Goal: Task Accomplishment & Management: Manage account settings

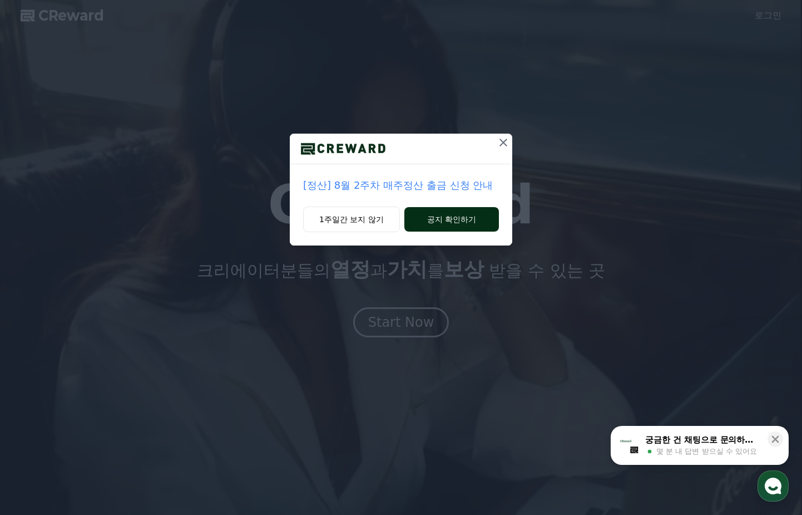
click at [426, 219] on button "공지 확인하기" at bounding box center [452, 219] width 95 height 24
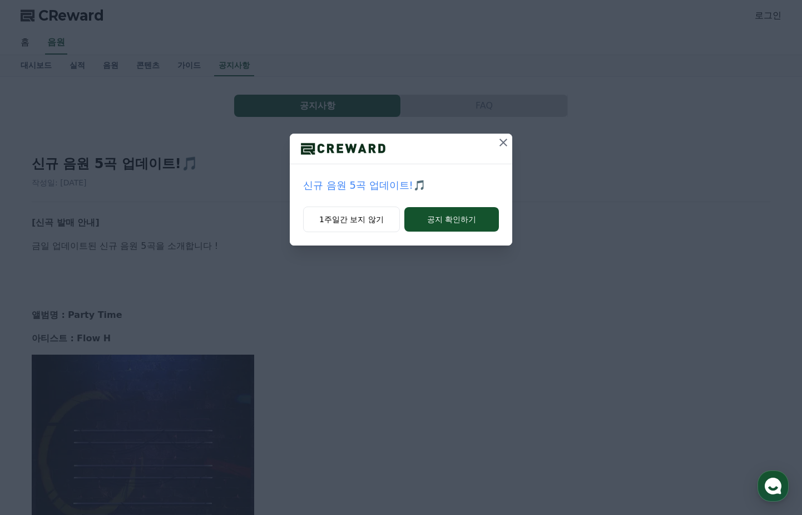
click at [494, 145] on div at bounding box center [401, 149] width 223 height 31
click at [497, 145] on icon at bounding box center [503, 142] width 13 height 13
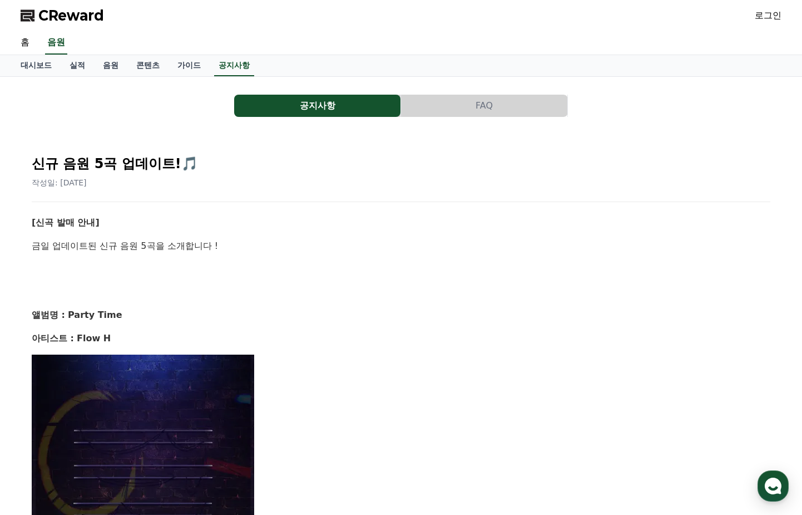
click at [747, 17] on div "CReward 로그인" at bounding box center [401, 15] width 779 height 31
click at [762, 14] on link "로그인" at bounding box center [768, 15] width 27 height 13
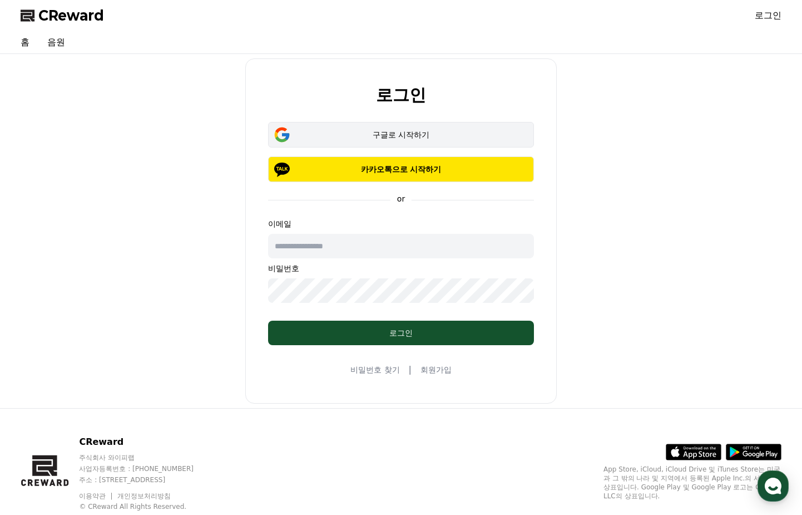
click at [400, 130] on div "구글로 시작하기" at bounding box center [401, 134] width 234 height 11
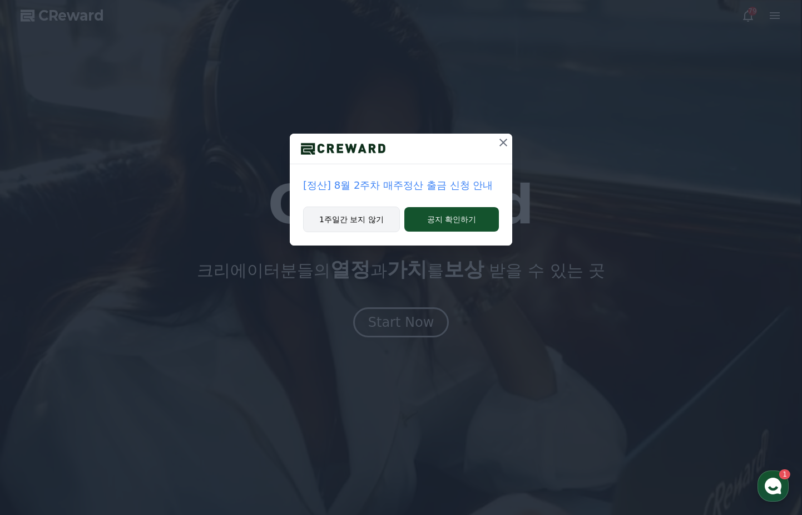
click at [366, 226] on button "1주일간 보지 않기" at bounding box center [351, 219] width 97 height 26
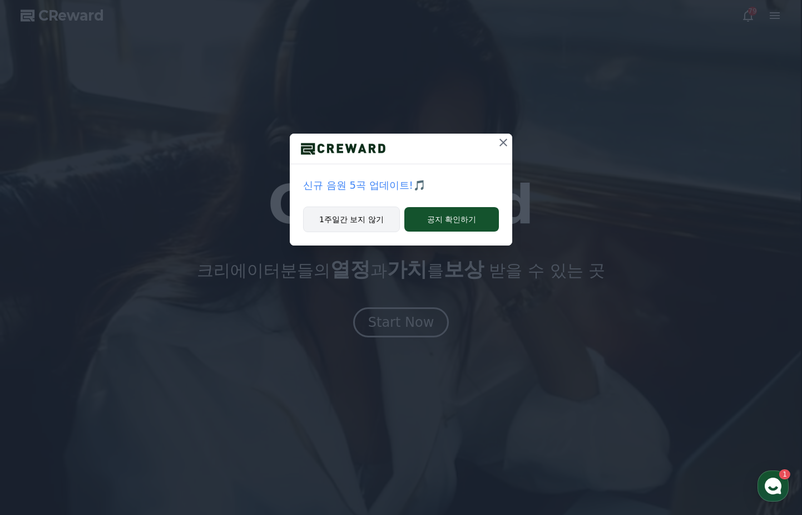
click at [355, 226] on button "1주일간 보지 않기" at bounding box center [351, 219] width 97 height 26
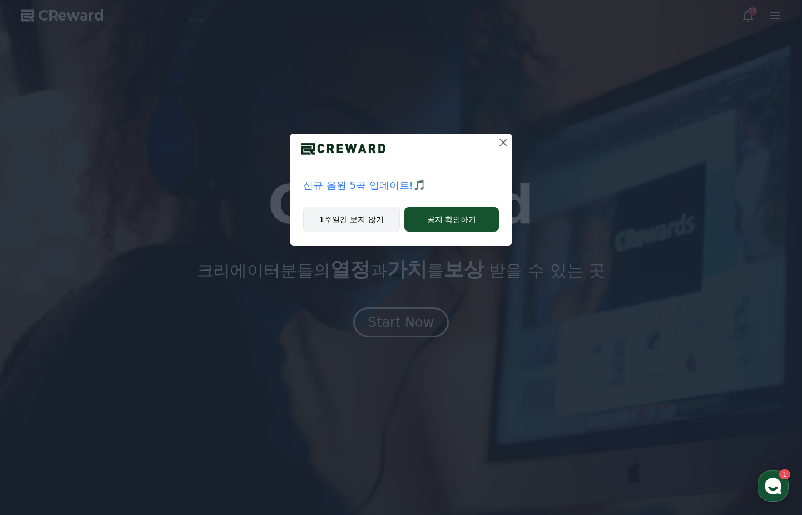
click at [355, 226] on button "1주일간 보지 않기" at bounding box center [351, 219] width 97 height 26
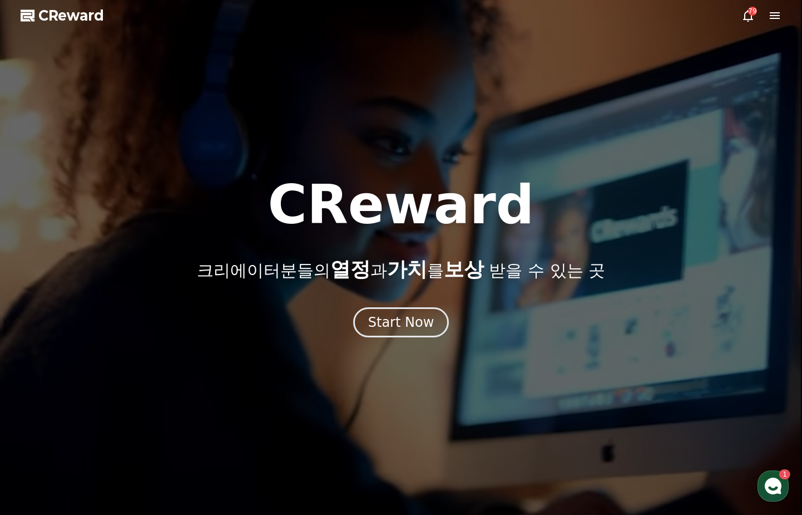
click at [355, 226] on h1 "CReward" at bounding box center [401, 204] width 267 height 53
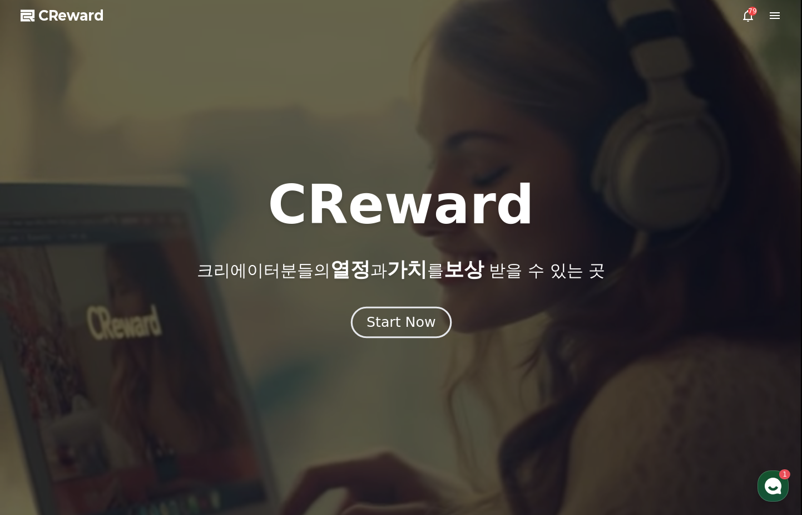
click at [413, 318] on div "Start Now" at bounding box center [401, 322] width 69 height 19
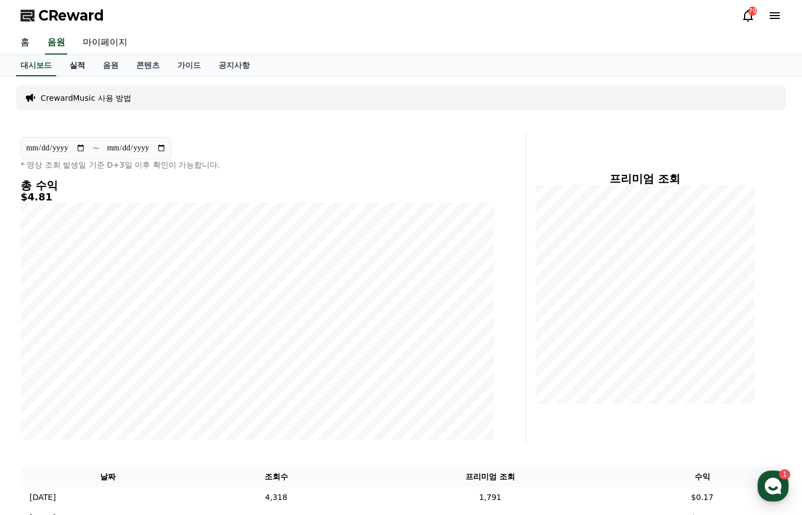
click at [83, 65] on link "실적" at bounding box center [77, 65] width 33 height 21
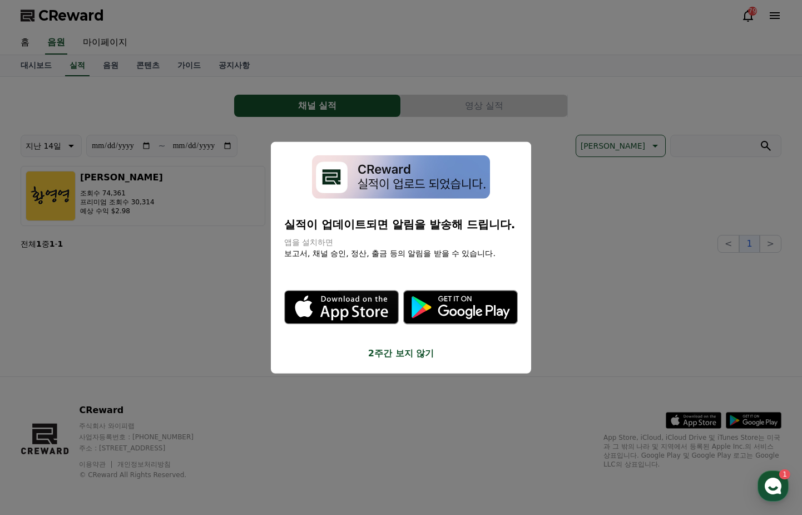
click at [395, 353] on button "2주간 보지 않기" at bounding box center [401, 353] width 234 height 13
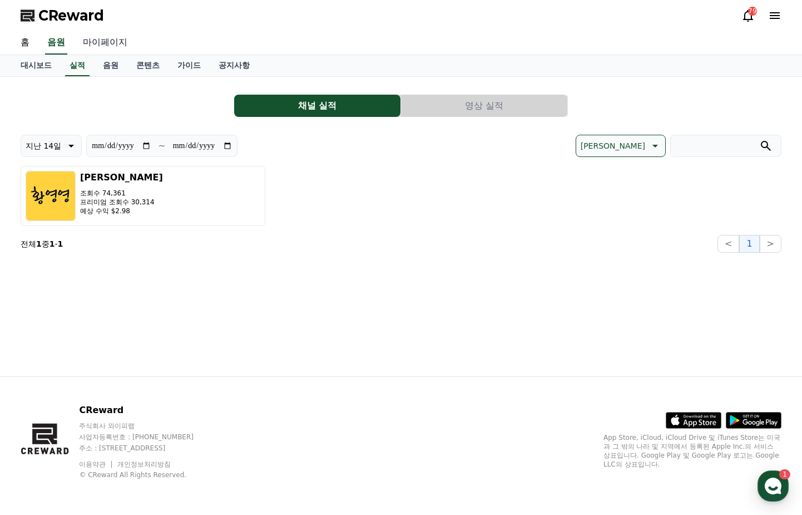
click at [105, 47] on link "마이페이지" at bounding box center [105, 42] width 62 height 23
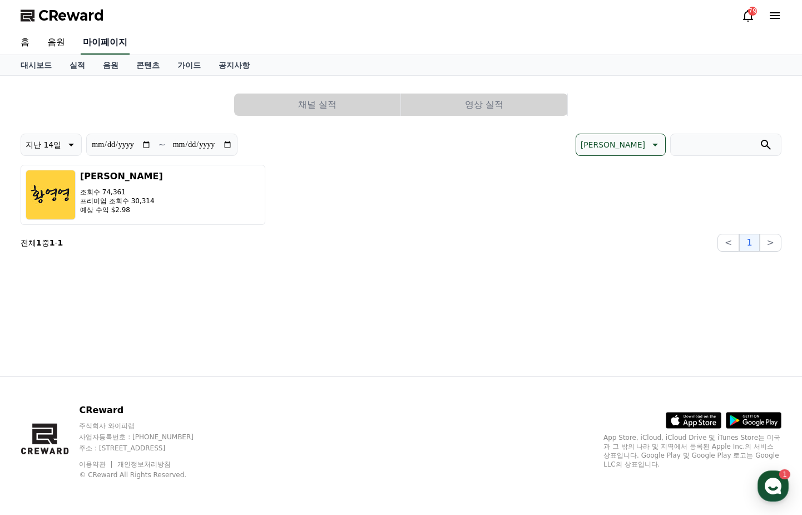
select select "**********"
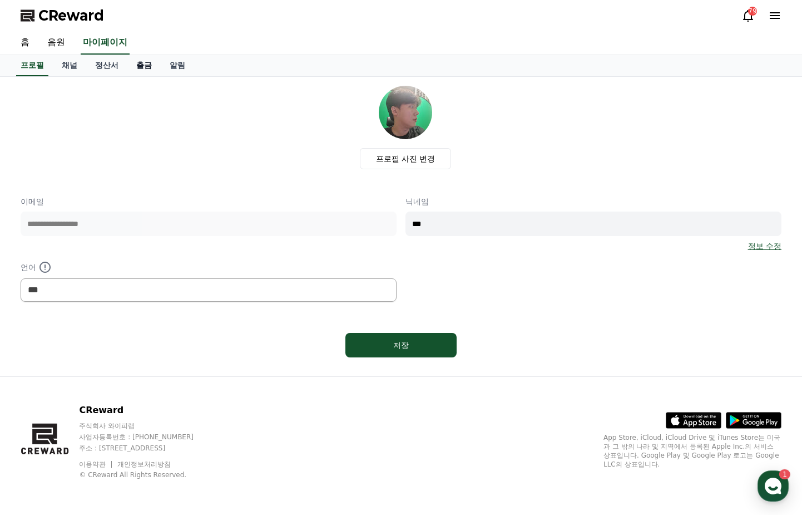
click at [150, 68] on link "출금" at bounding box center [143, 65] width 33 height 21
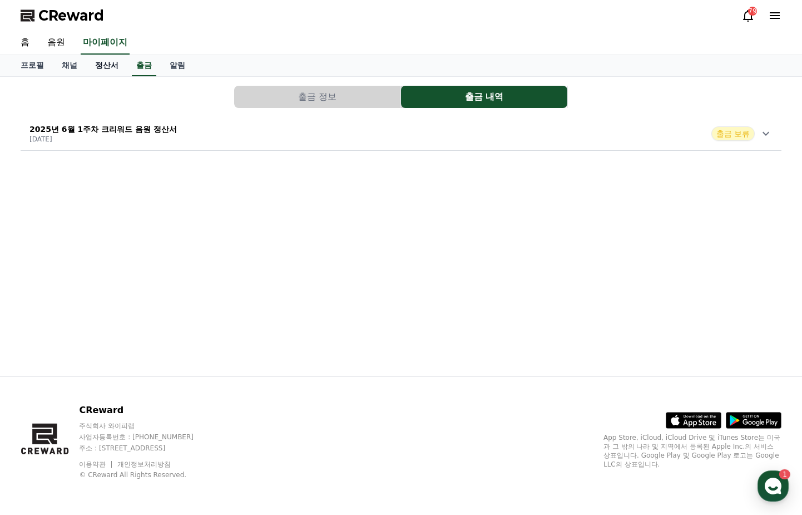
click at [112, 70] on link "정산서" at bounding box center [106, 65] width 41 height 21
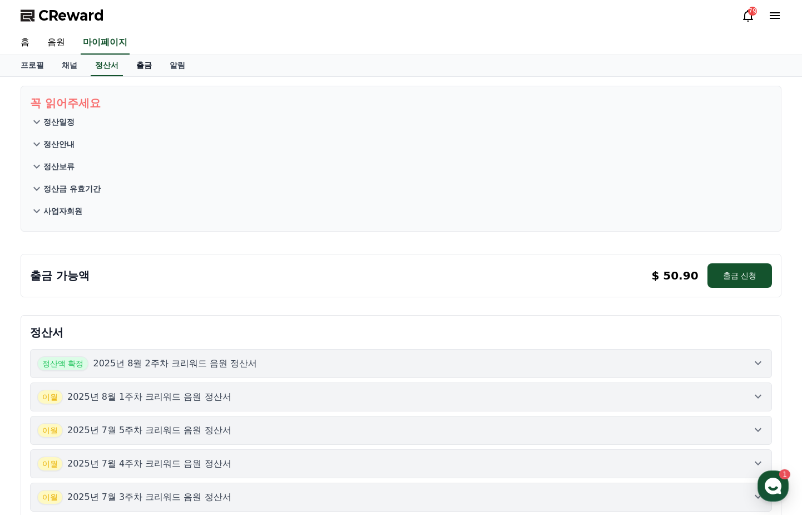
click at [144, 65] on link "출금" at bounding box center [143, 65] width 33 height 21
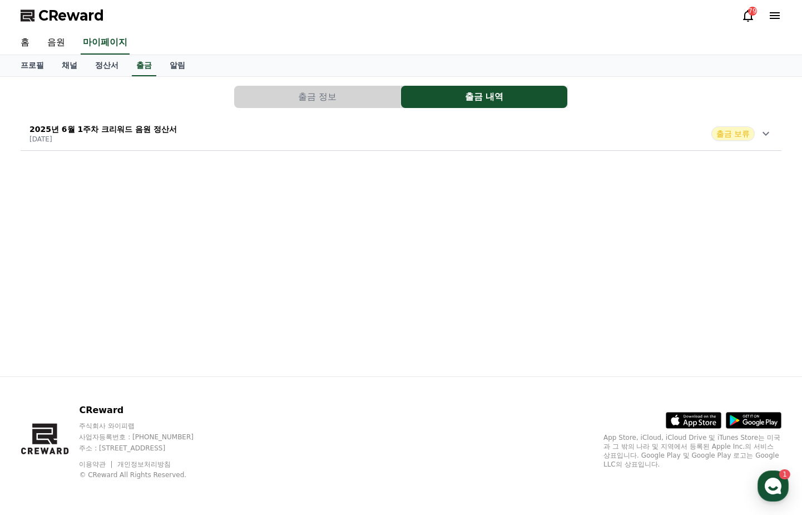
click at [280, 101] on button "출금 정보" at bounding box center [317, 97] width 166 height 22
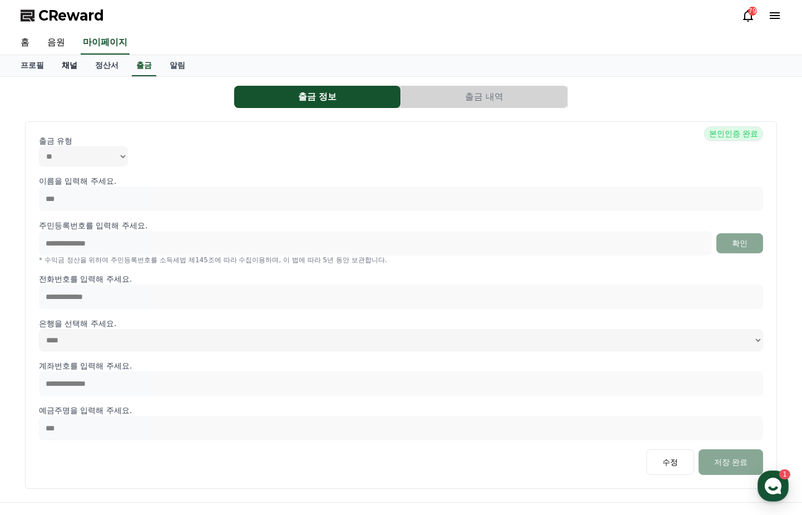
click at [73, 68] on link "채널" at bounding box center [69, 65] width 33 height 21
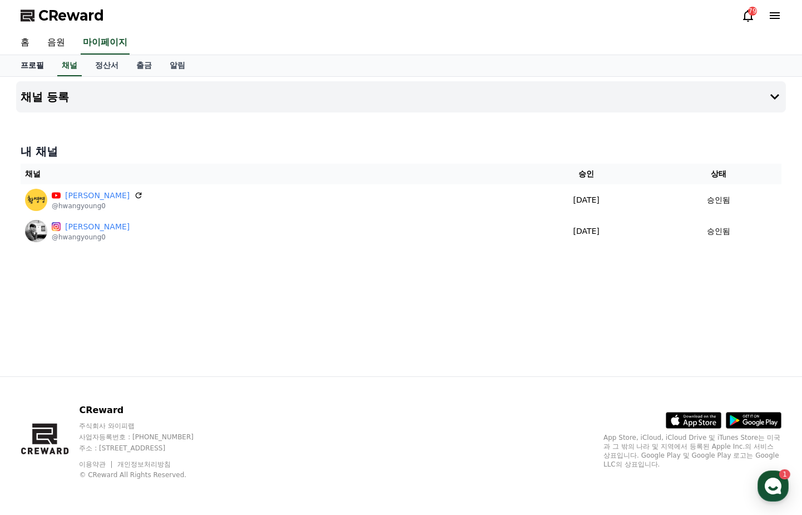
click at [41, 68] on link "프로필" at bounding box center [32, 65] width 41 height 21
select select "**********"
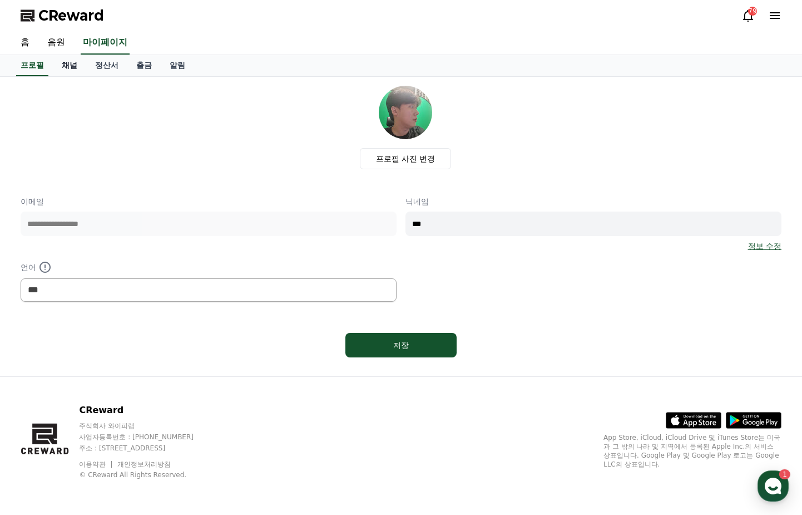
click at [71, 66] on link "채널" at bounding box center [69, 65] width 33 height 21
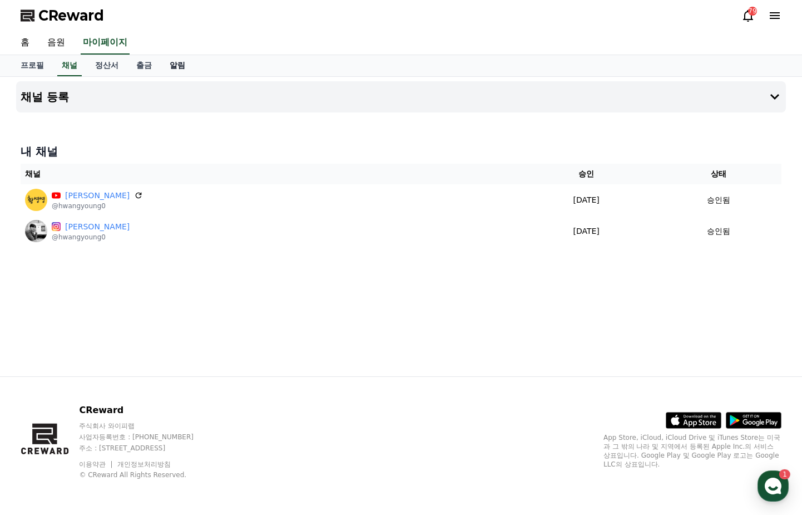
click at [179, 71] on link "알림" at bounding box center [177, 65] width 33 height 21
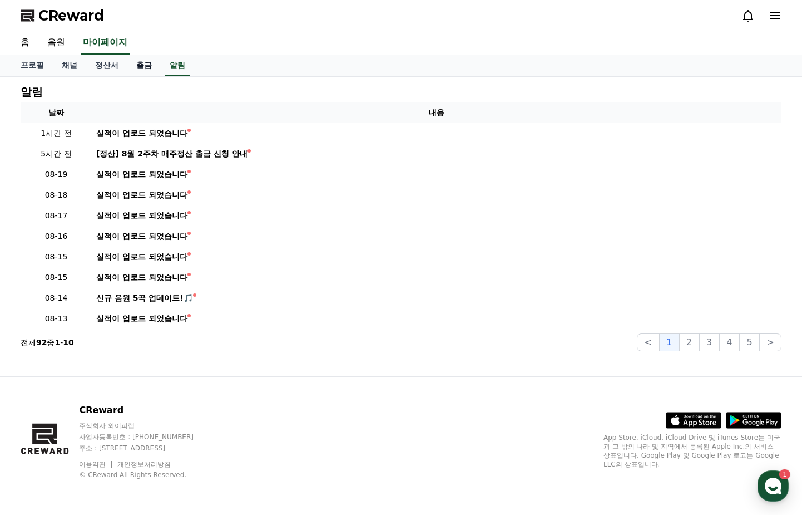
click at [149, 67] on link "출금" at bounding box center [143, 65] width 33 height 21
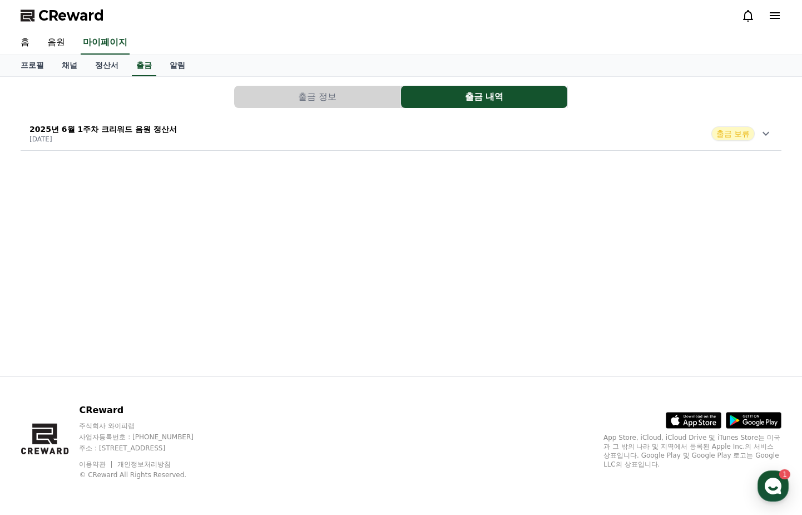
click at [224, 132] on div "2025년 6월 1주차 크리워드 음원 정산서 [DATE] 출금 보류" at bounding box center [401, 133] width 761 height 29
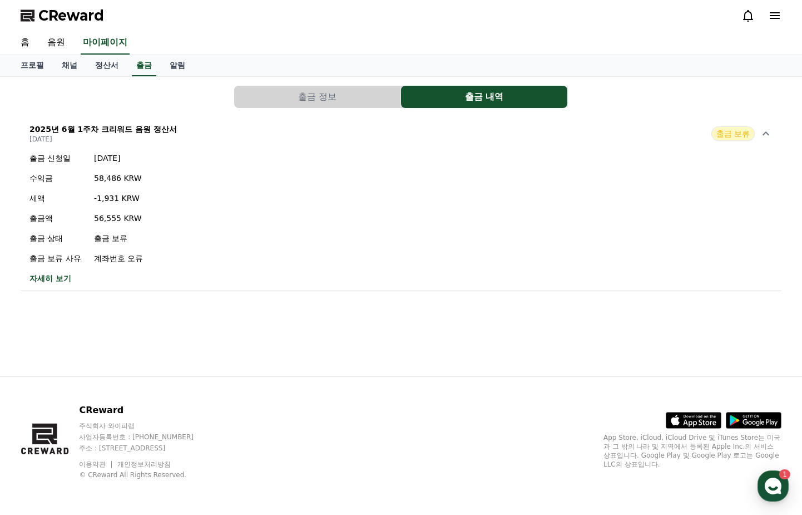
click at [132, 256] on p "계좌번호 오류" at bounding box center [118, 258] width 49 height 11
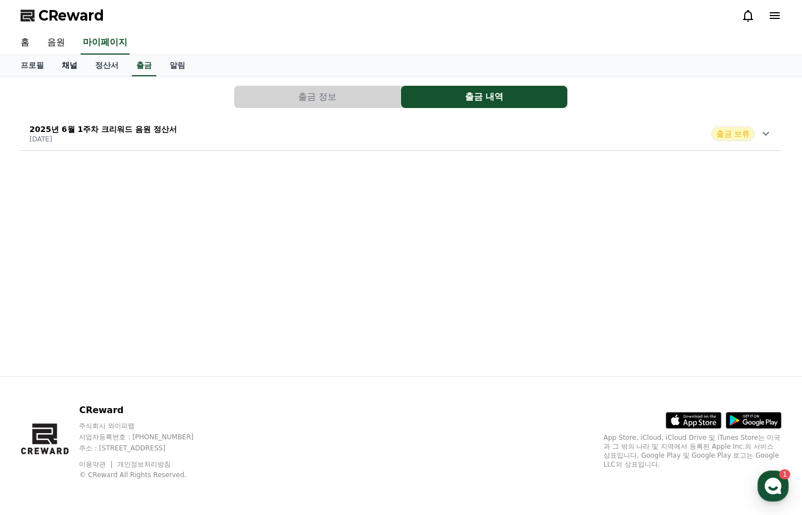
click at [80, 70] on link "채널" at bounding box center [69, 65] width 33 height 21
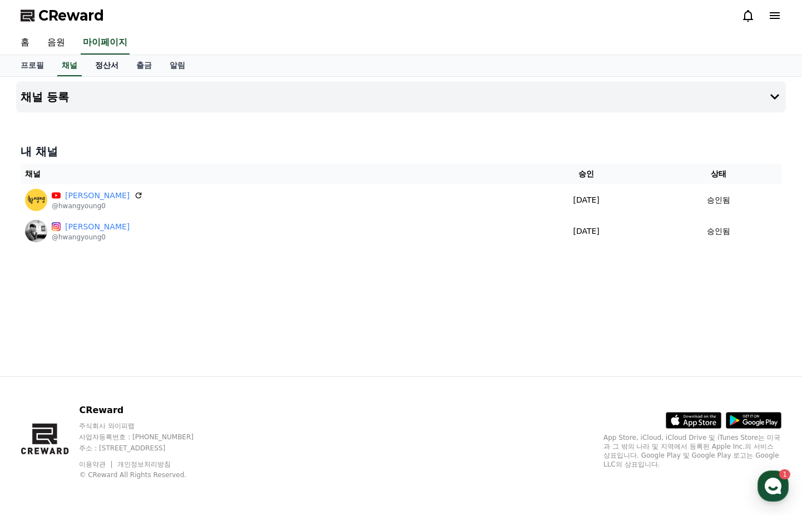
click at [103, 65] on link "정산서" at bounding box center [106, 65] width 41 height 21
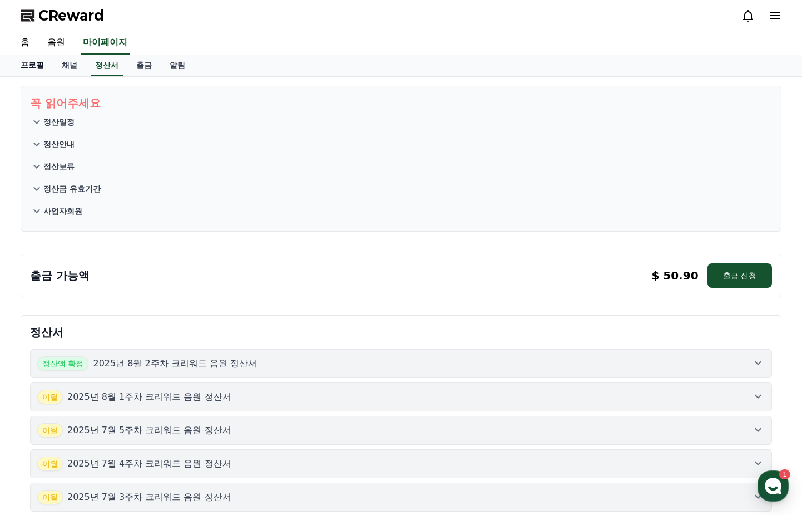
click at [37, 71] on link "프로필" at bounding box center [32, 65] width 41 height 21
select select "**********"
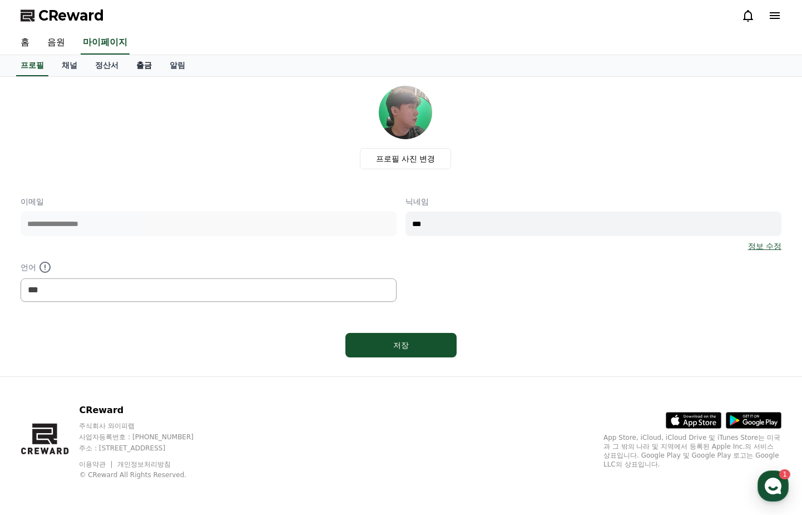
click at [140, 66] on link "출금" at bounding box center [143, 65] width 33 height 21
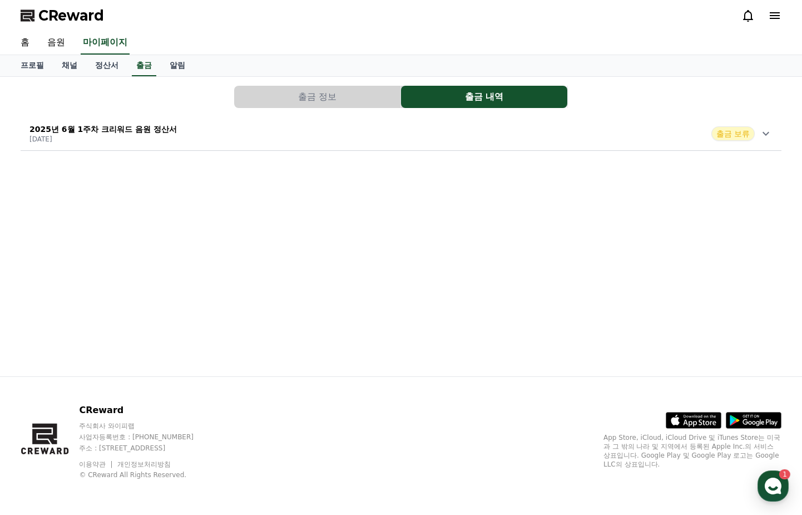
click at [277, 98] on button "출금 정보" at bounding box center [317, 97] width 166 height 22
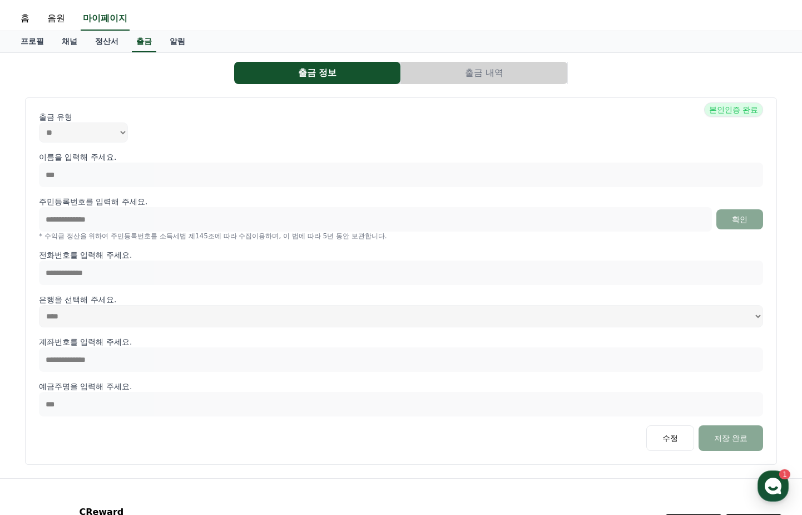
scroll to position [56, 0]
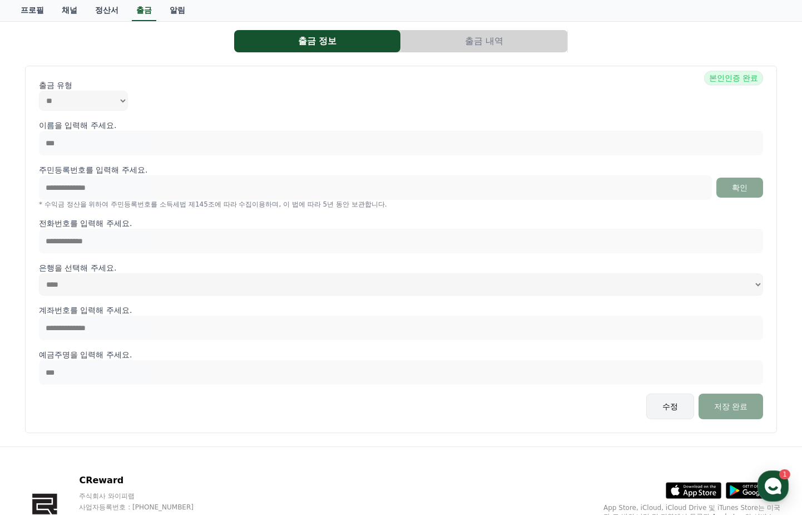
click at [666, 406] on button "수정" at bounding box center [671, 406] width 48 height 26
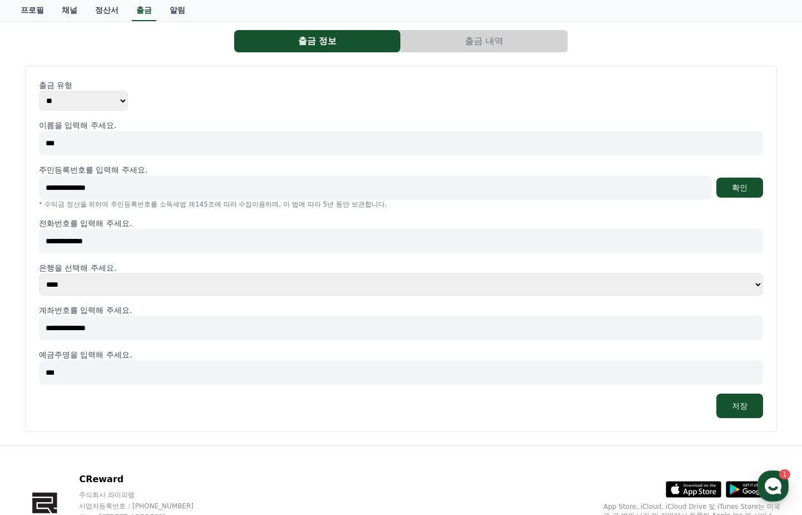
drag, startPoint x: 139, startPoint y: 331, endPoint x: 25, endPoint y: 330, distance: 114.1
click at [25, 331] on div "**********" at bounding box center [401, 249] width 752 height 366
type input "**********"
click at [257, 415] on div "저장" at bounding box center [401, 405] width 725 height 24
click at [737, 410] on button "저장" at bounding box center [740, 405] width 47 height 24
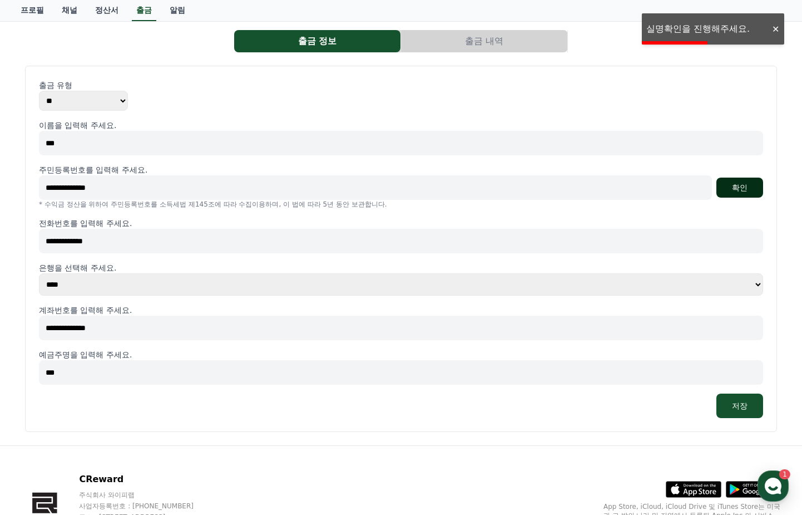
click at [751, 190] on button "확인" at bounding box center [740, 188] width 47 height 20
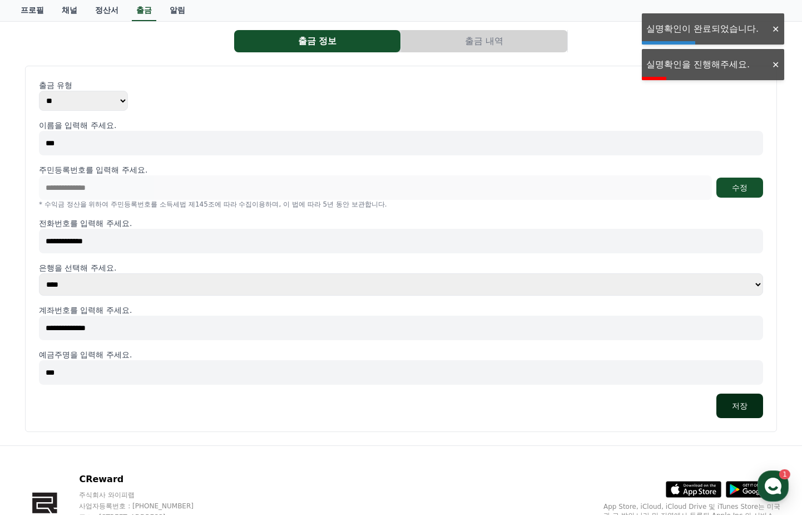
click at [745, 405] on button "저장" at bounding box center [740, 405] width 47 height 24
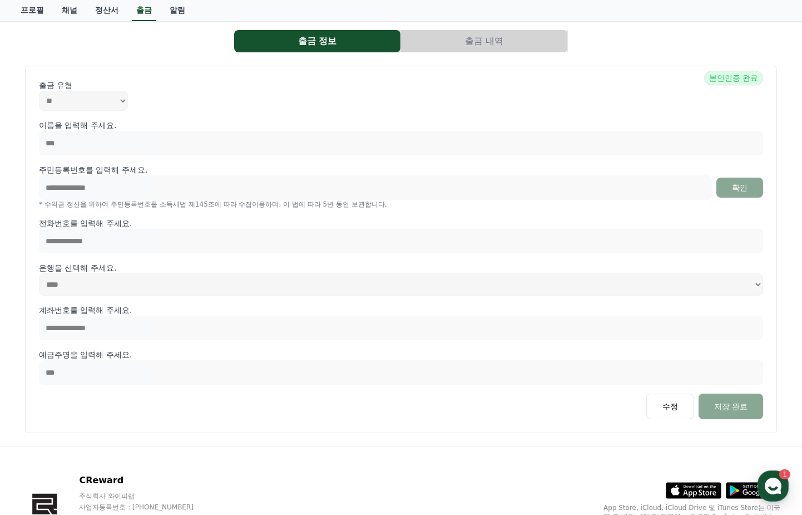
click at [456, 55] on div "**********" at bounding box center [401, 234] width 770 height 416
click at [456, 41] on button "출금 내역" at bounding box center [484, 41] width 166 height 22
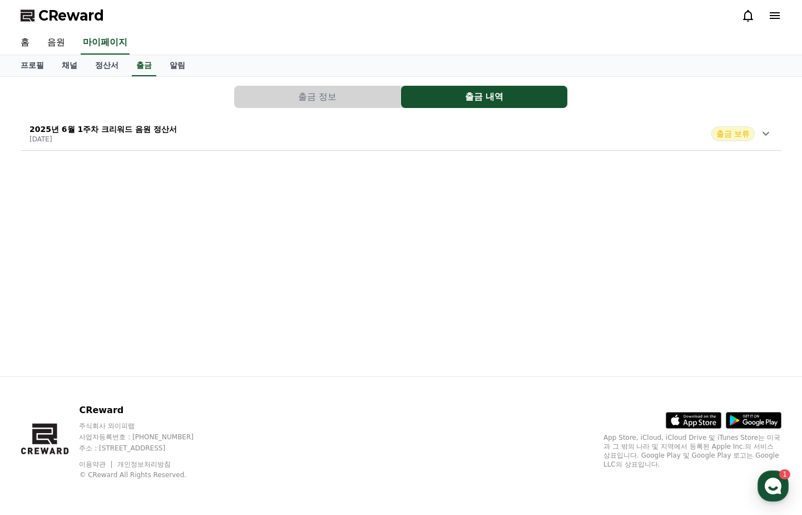
click at [248, 130] on div "2025년 6월 1주차 크리워드 음원 정산서 [DATE] 출금 보류" at bounding box center [401, 133] width 761 height 29
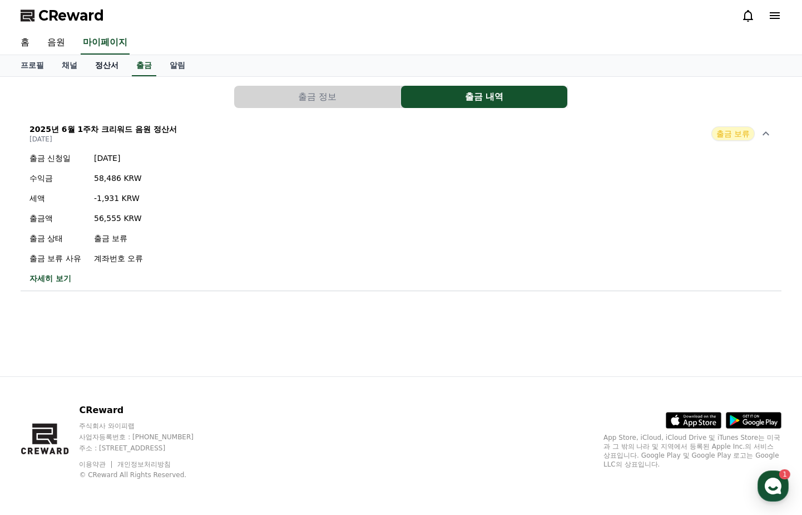
click at [112, 68] on link "정산서" at bounding box center [106, 65] width 41 height 21
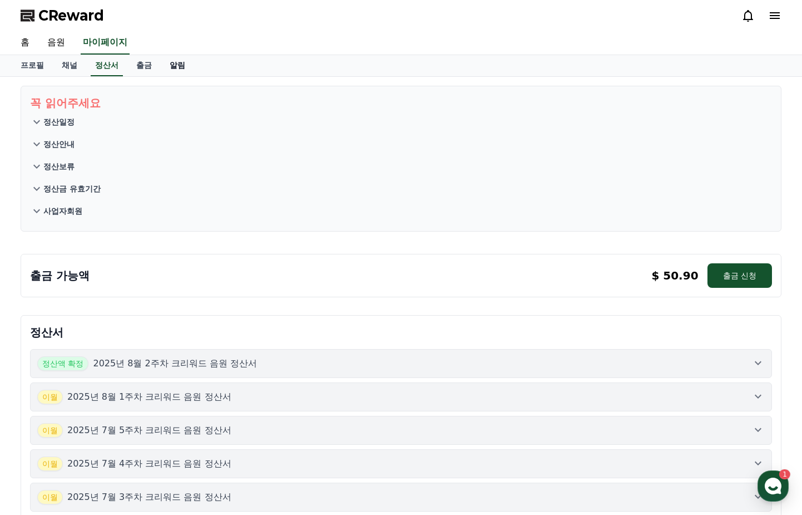
click at [175, 69] on link "알림" at bounding box center [177, 65] width 33 height 21
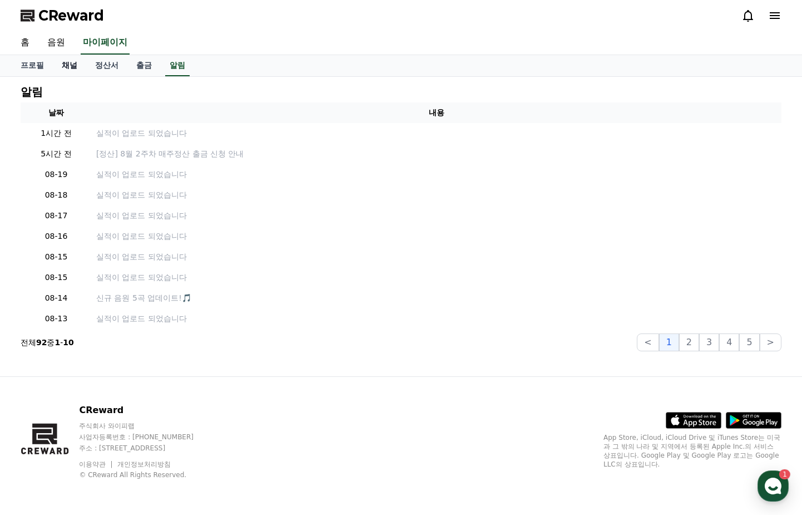
click at [68, 65] on link "채널" at bounding box center [69, 65] width 33 height 21
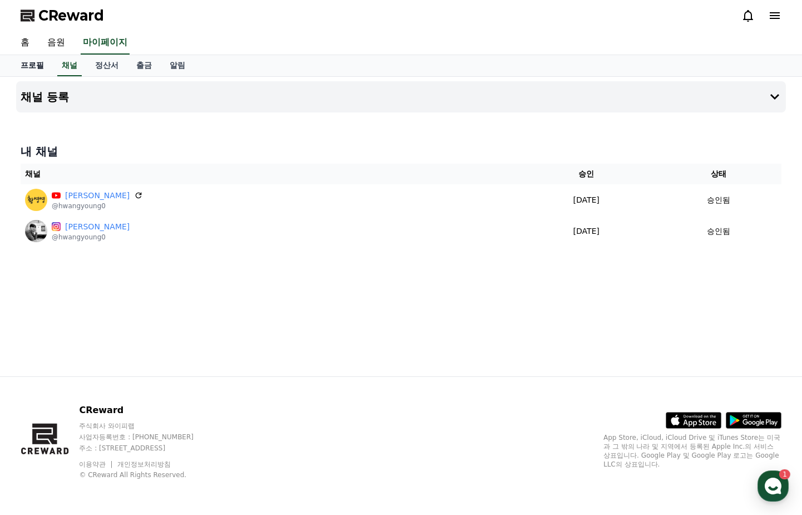
click at [35, 68] on link "프로필" at bounding box center [32, 65] width 41 height 21
select select "**********"
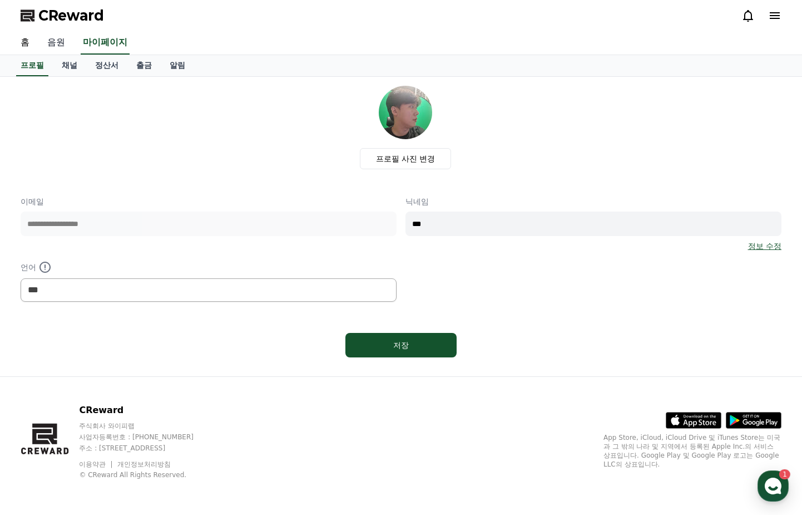
click at [57, 46] on link "음원" at bounding box center [56, 42] width 36 height 23
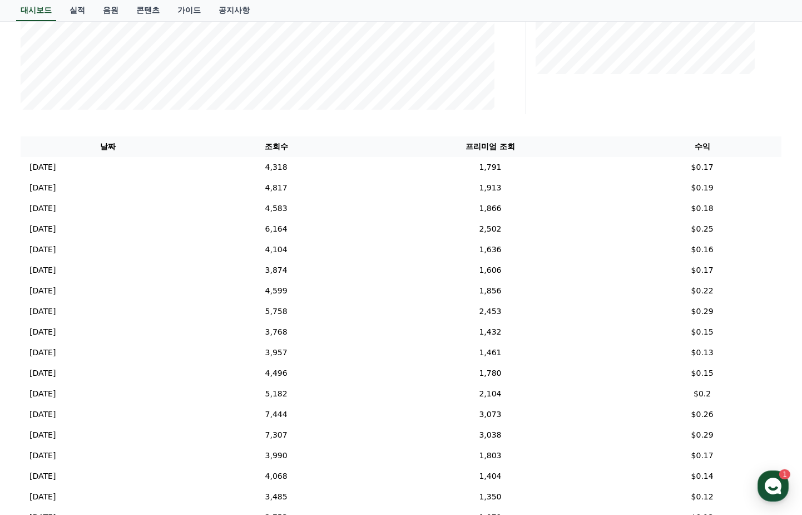
scroll to position [334, 0]
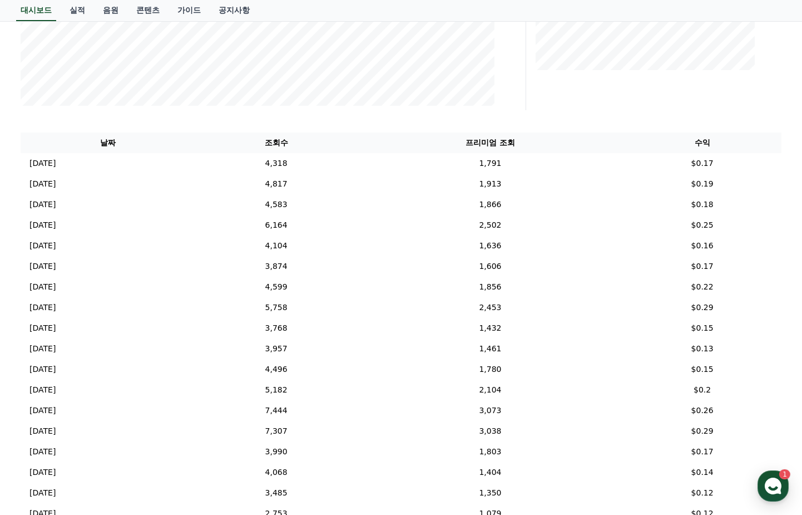
click at [37, 128] on div "날짜 조회수 프리미엄 조회 수익 [DATE] 08/18 4,318 1,791 $0.17 [DATE] 08/17 4,817 1,913 $0.19…" at bounding box center [401, 383] width 770 height 510
